Goal: Task Accomplishment & Management: Complete application form

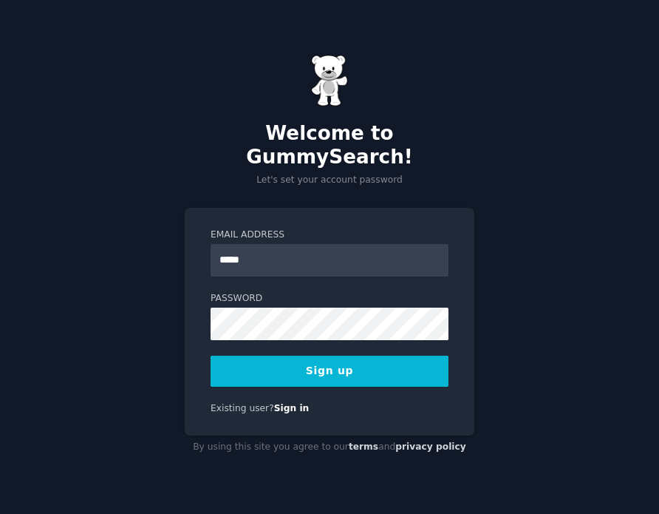
type input "**********"
click at [342, 361] on button "Sign up" at bounding box center [330, 370] width 238 height 31
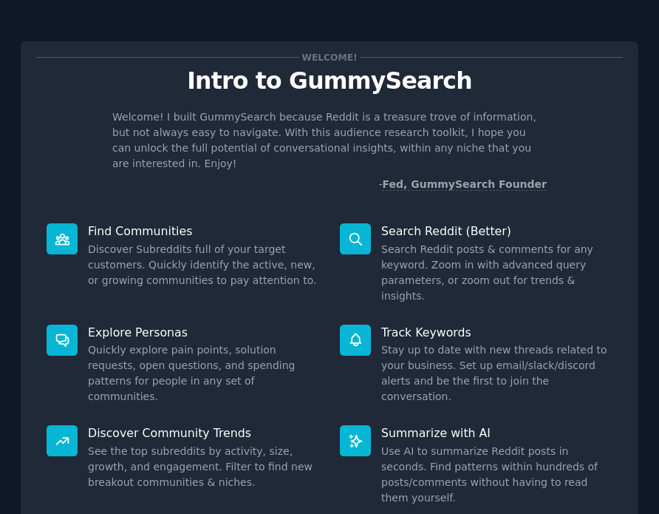
scroll to position [80, 0]
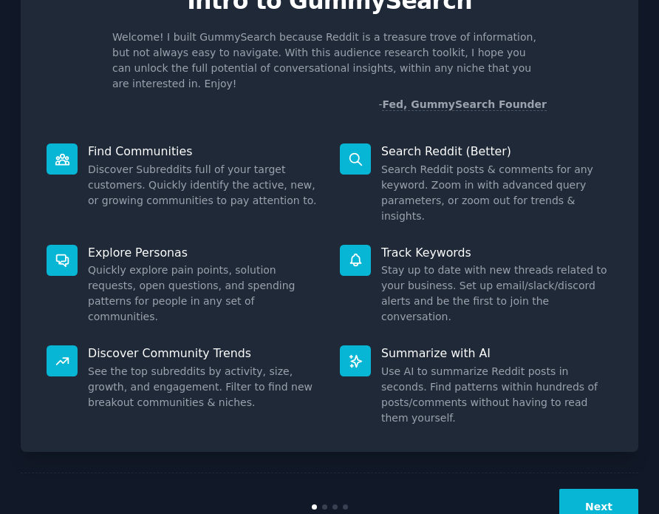
click at [605, 488] on button "Next" at bounding box center [598, 506] width 79 height 36
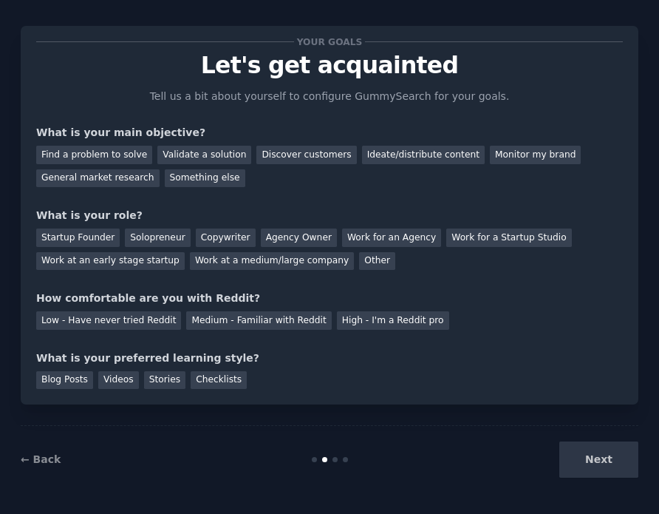
scroll to position [15, 0]
click at [220, 238] on div "Copywriter" at bounding box center [226, 238] width 60 height 18
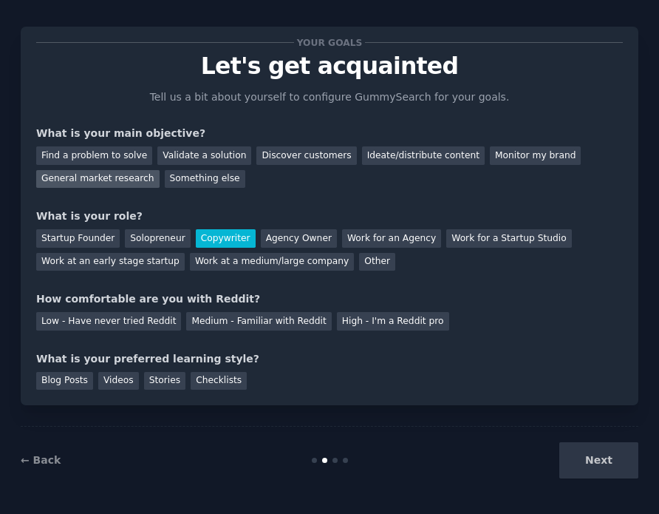
click at [74, 180] on div "General market research" at bounding box center [97, 179] width 123 height 18
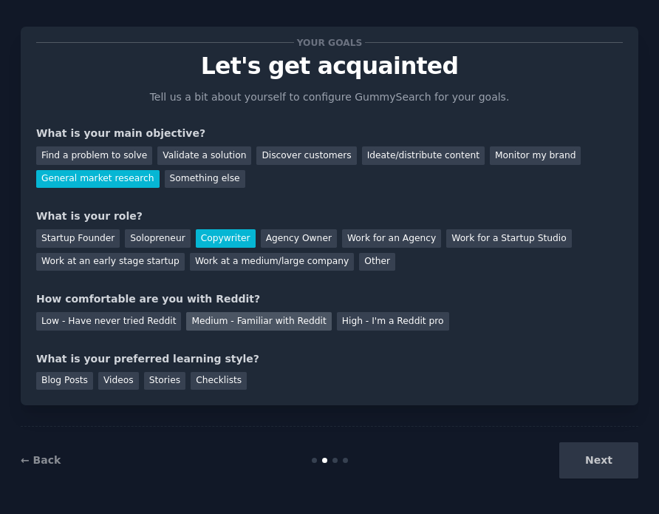
click at [186, 324] on div "Medium - Familiar with Reddit" at bounding box center [258, 321] width 145 height 18
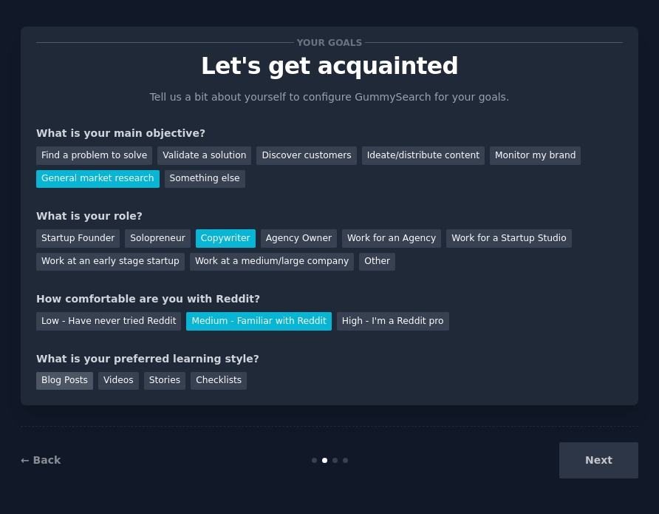
click at [72, 382] on div "Blog Posts" at bounding box center [64, 381] width 57 height 18
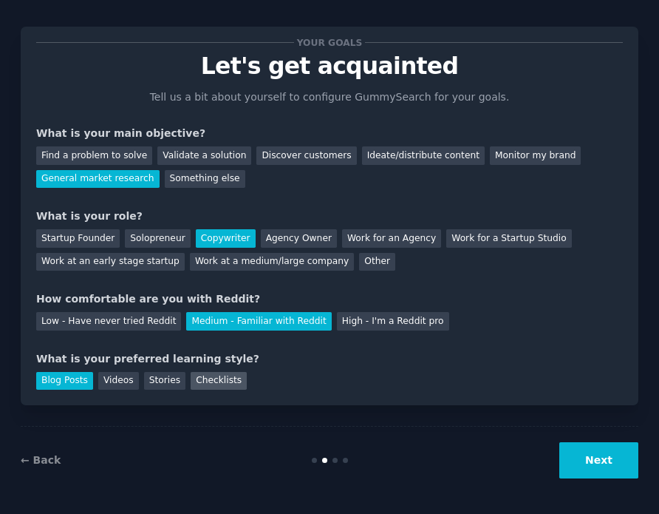
click at [204, 378] on div "Checklists" at bounding box center [219, 381] width 56 height 18
click at [65, 386] on div "Blog Posts" at bounding box center [64, 381] width 57 height 18
click at [610, 466] on button "Next" at bounding box center [598, 460] width 79 height 36
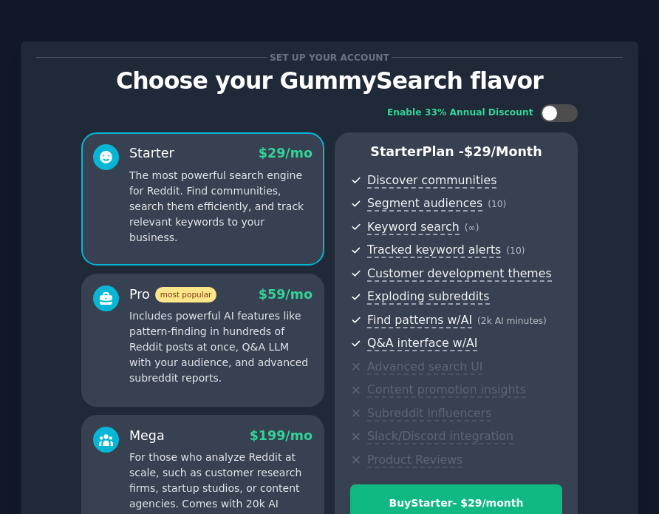
scroll to position [174, 0]
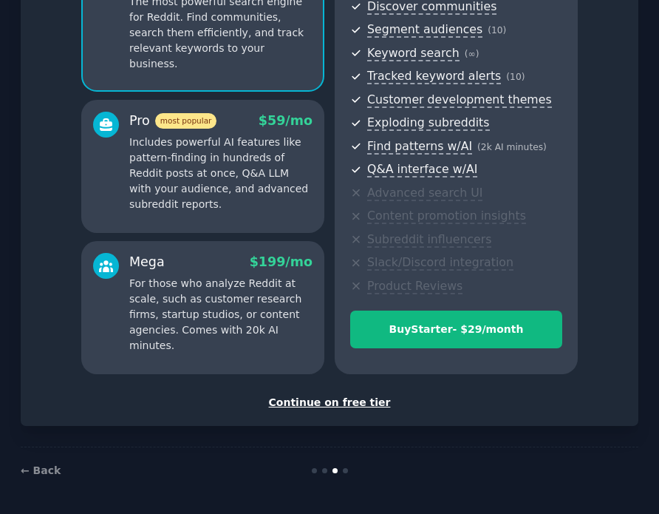
click at [298, 403] on div "Continue on free tier" at bounding box center [329, 403] width 587 height 16
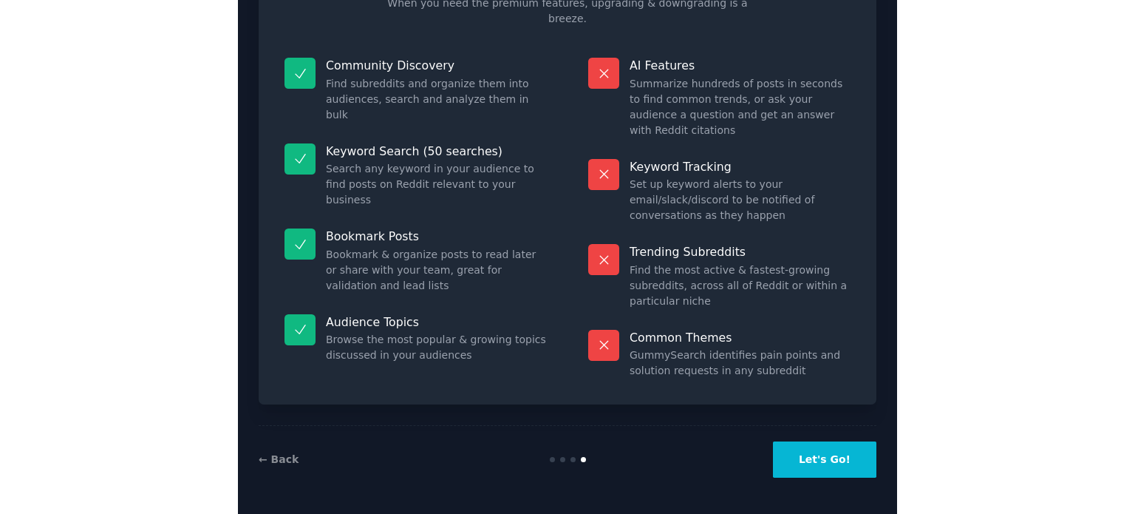
scroll to position [108, 0]
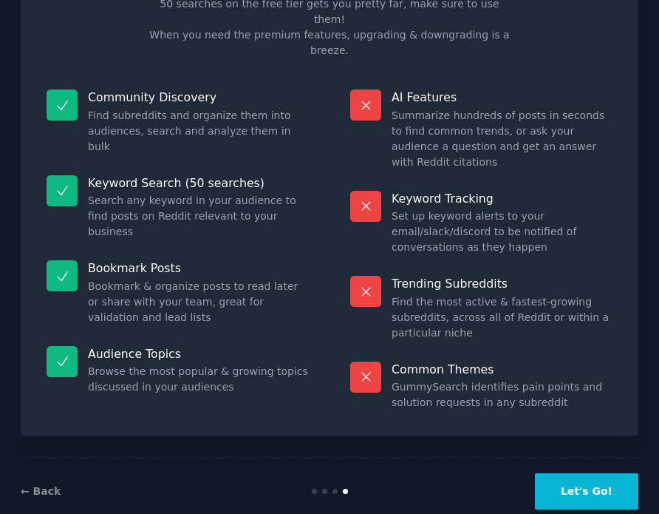
click at [573, 473] on button "Let's Go!" at bounding box center [586, 491] width 103 height 36
